Goal: Transaction & Acquisition: Purchase product/service

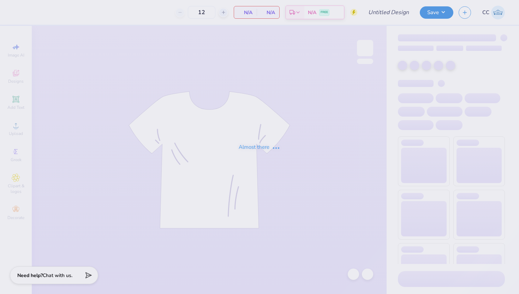
type input "50"
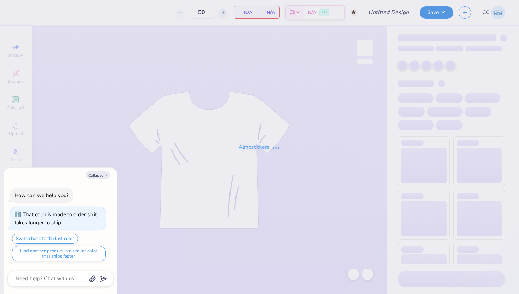
type textarea "x"
type input "Lace Tank"
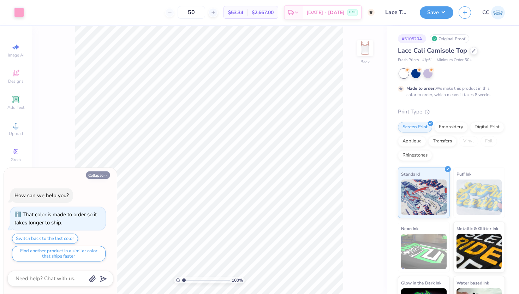
click at [103, 174] on button "Collapse" at bounding box center [98, 174] width 24 height 7
type textarea "x"
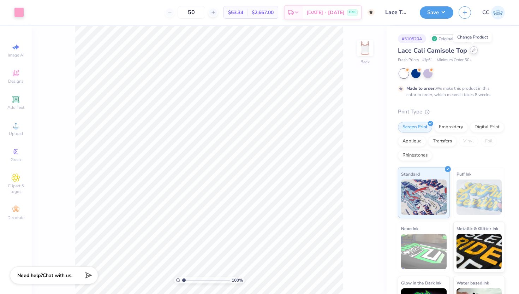
click at [470, 51] on div at bounding box center [474, 50] width 8 height 8
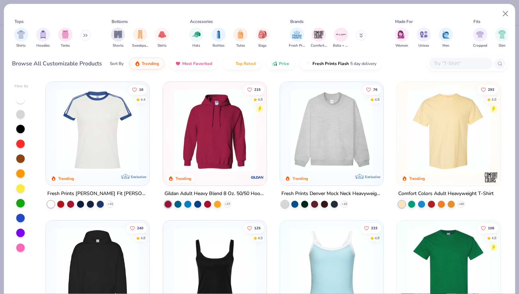
click at [447, 64] on input "text" at bounding box center [460, 63] width 54 height 8
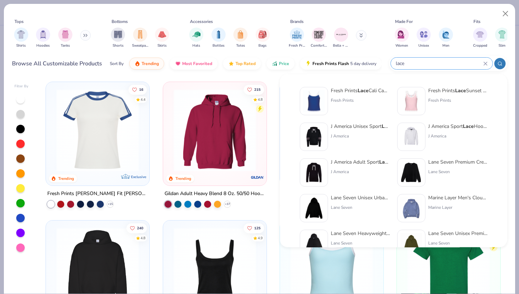
type input "lace"
click at [444, 91] on div "Fresh Prints Lace Sunset Blvd Ribbed Scoop Tank Top" at bounding box center [457, 90] width 59 height 7
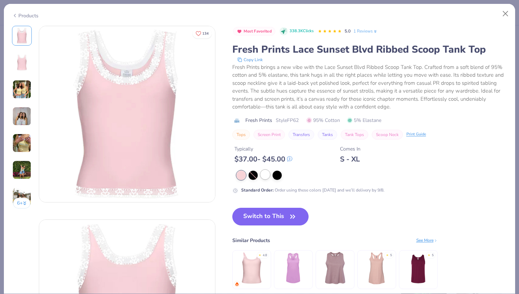
click at [265, 178] on div at bounding box center [264, 174] width 9 height 9
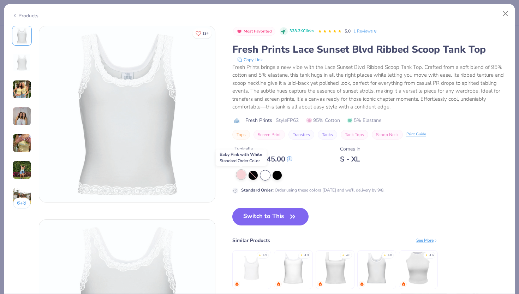
click at [242, 174] on div at bounding box center [240, 174] width 9 height 9
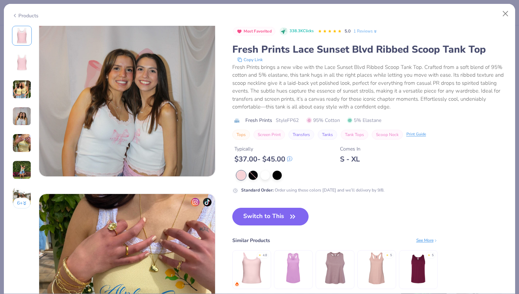
scroll to position [555, 0]
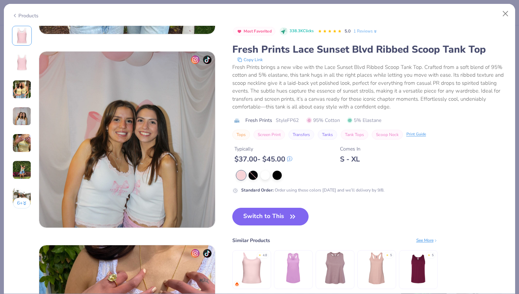
click at [254, 270] on img at bounding box center [252, 268] width 34 height 34
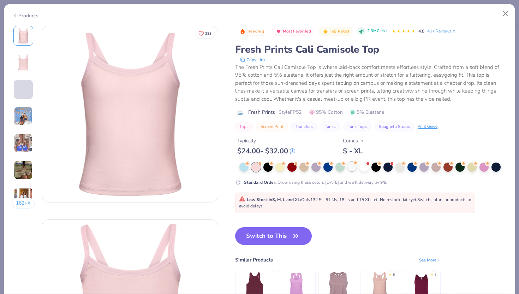
click at [353, 167] on div at bounding box center [351, 166] width 9 height 9
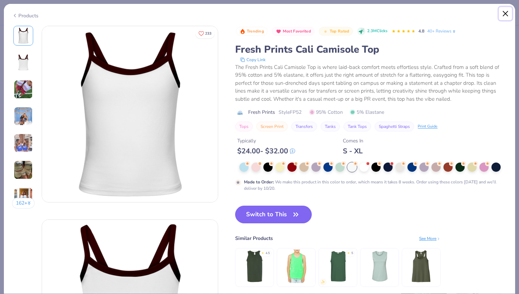
click at [503, 9] on button "Close" at bounding box center [505, 13] width 13 height 13
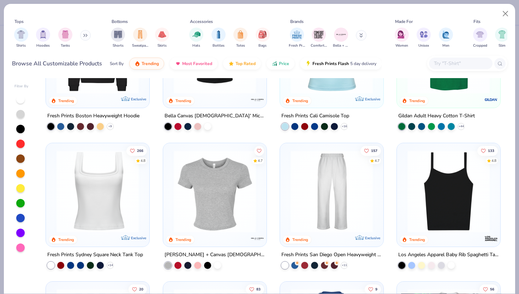
scroll to position [182, 0]
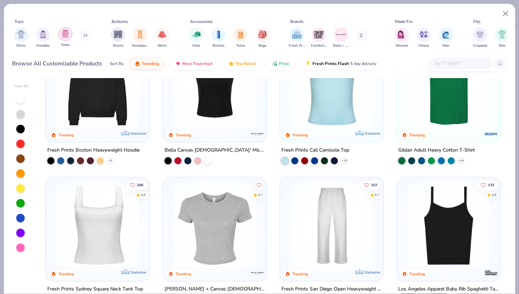
click at [64, 34] on img "filter for Tanks" at bounding box center [65, 34] width 8 height 8
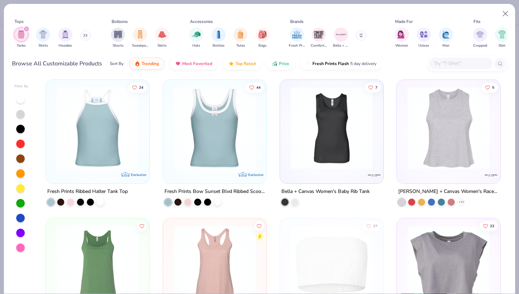
scroll to position [554, 0]
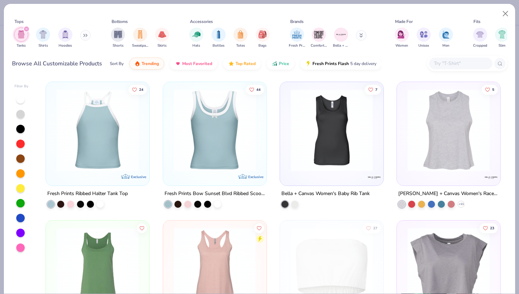
click at [216, 148] on img at bounding box center [214, 130] width 89 height 82
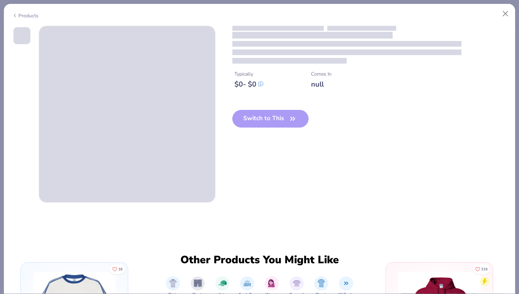
click at [282, 119] on div "Switch to This" at bounding box center [270, 124] width 77 height 29
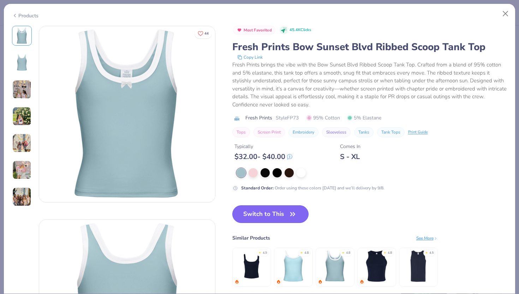
click at [280, 215] on button "Switch to This" at bounding box center [270, 214] width 77 height 18
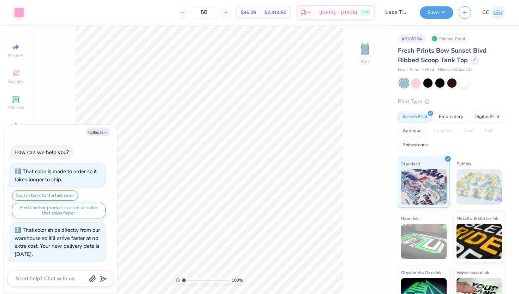
click at [473, 61] on div at bounding box center [474, 60] width 8 height 8
type textarea "x"
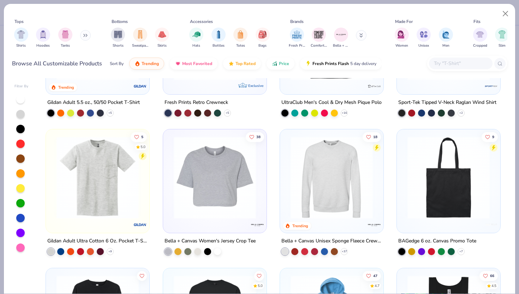
scroll to position [2295, 0]
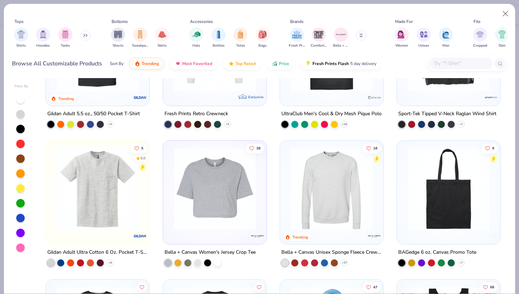
click at [453, 65] on input "text" at bounding box center [460, 63] width 54 height 8
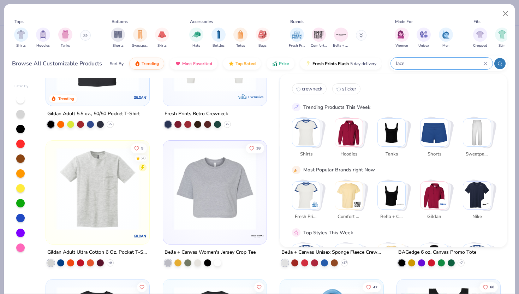
type input "lace"
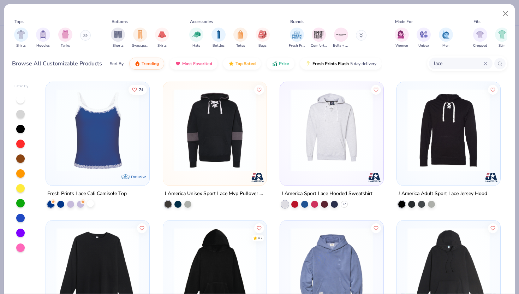
click at [91, 202] on div at bounding box center [90, 203] width 7 height 7
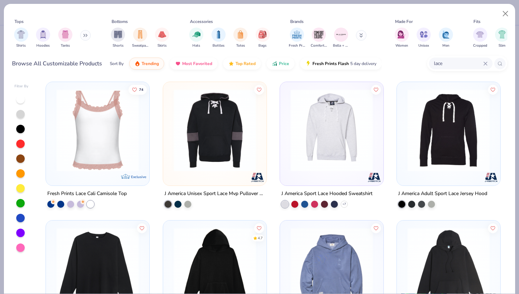
click at [105, 154] on img at bounding box center [97, 130] width 89 height 82
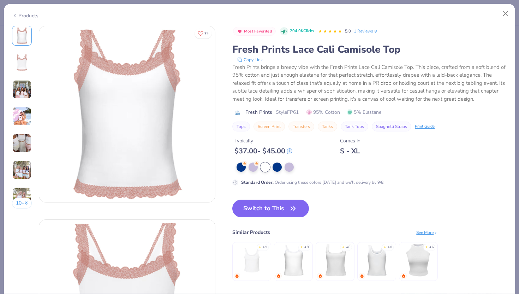
click at [24, 94] on img at bounding box center [21, 89] width 19 height 19
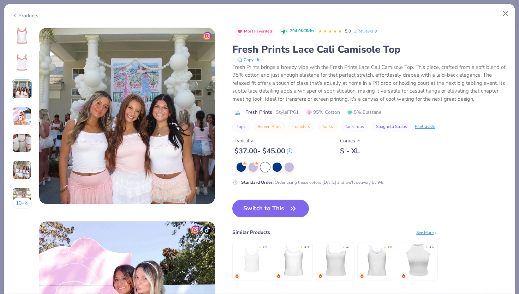
scroll to position [387, 0]
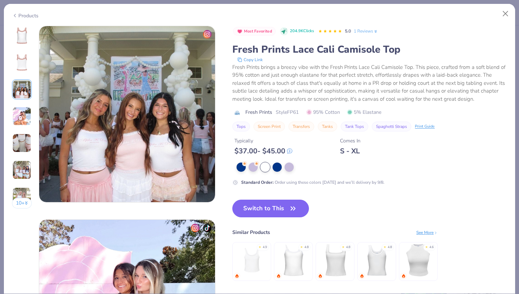
click at [19, 120] on img at bounding box center [21, 116] width 19 height 19
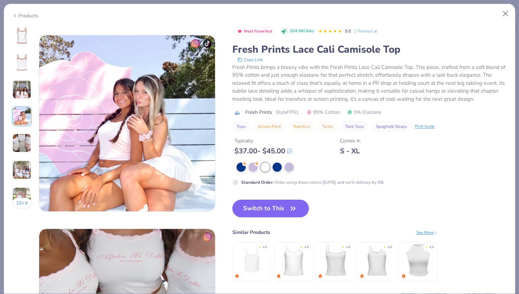
scroll to position [580, 0]
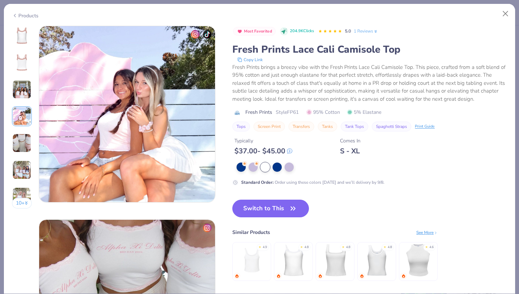
click at [23, 180] on div "10 +" at bounding box center [22, 120] width 20 height 188
click at [24, 168] on img at bounding box center [21, 169] width 19 height 19
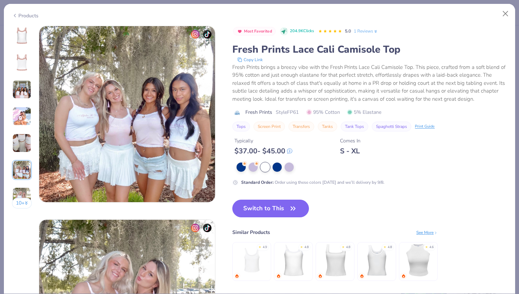
click at [21, 142] on img at bounding box center [21, 142] width 19 height 19
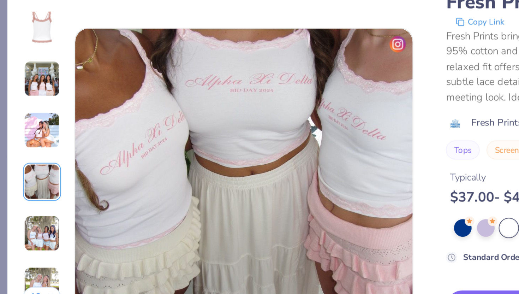
scroll to position [735, 0]
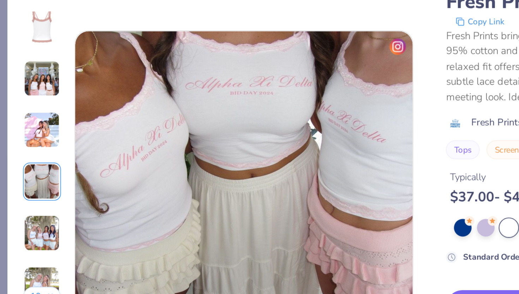
type textarea "x"
